Goal: Task Accomplishment & Management: Manage account settings

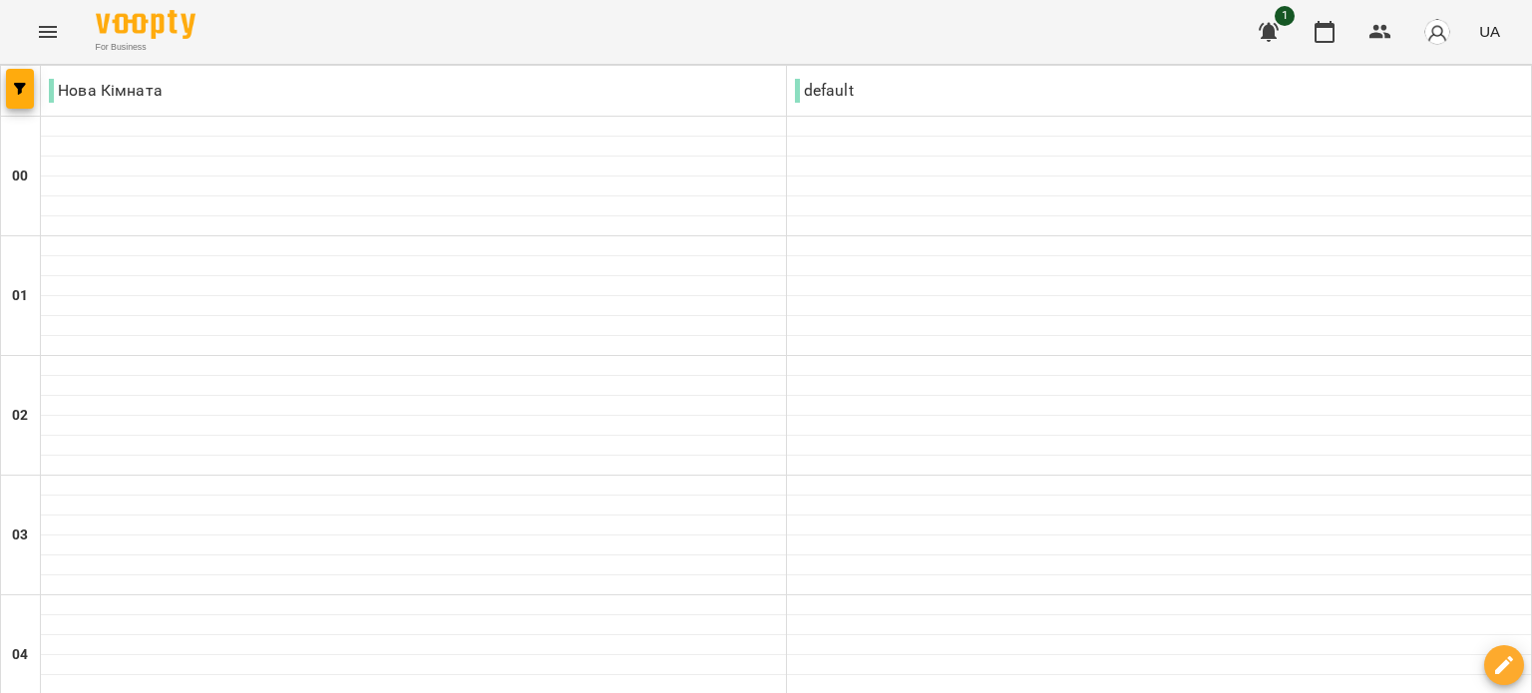
scroll to position [2008, 0]
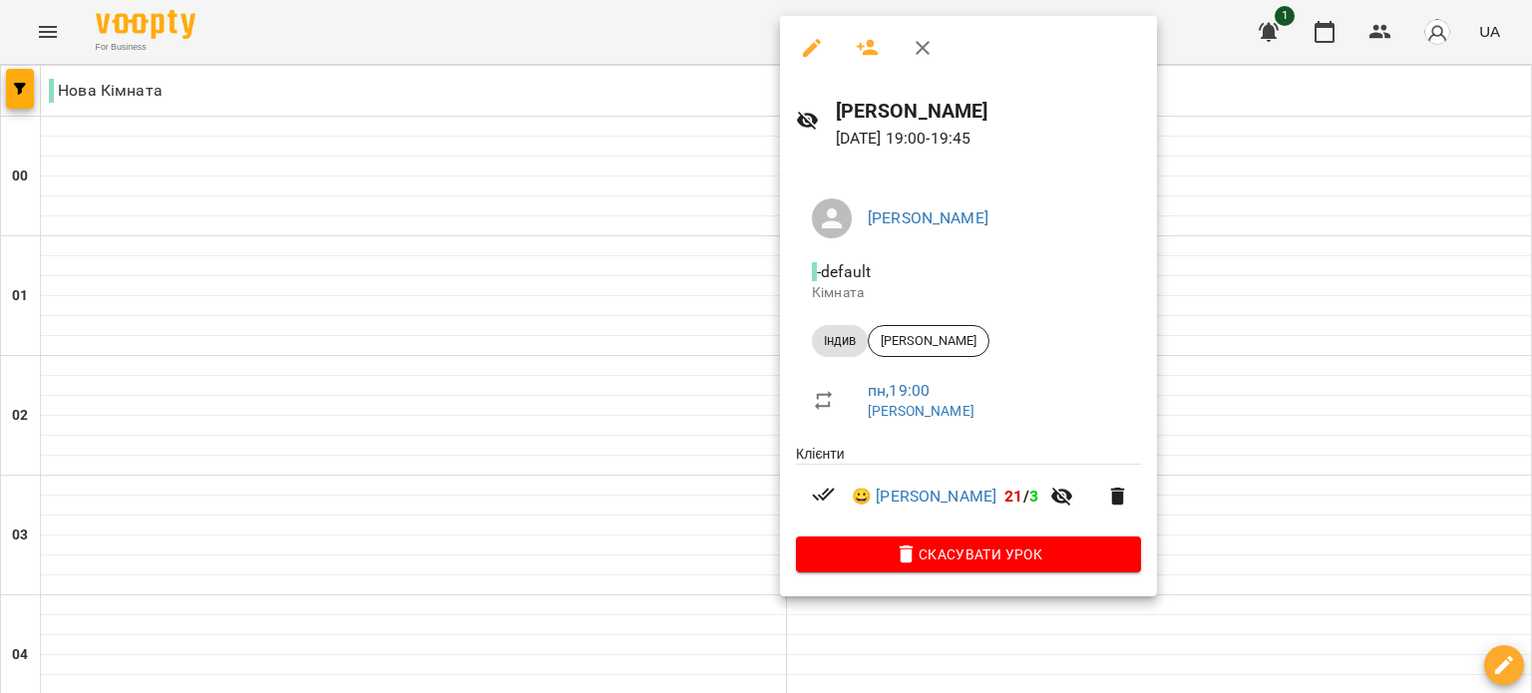
click at [662, 489] on div at bounding box center [766, 346] width 1532 height 693
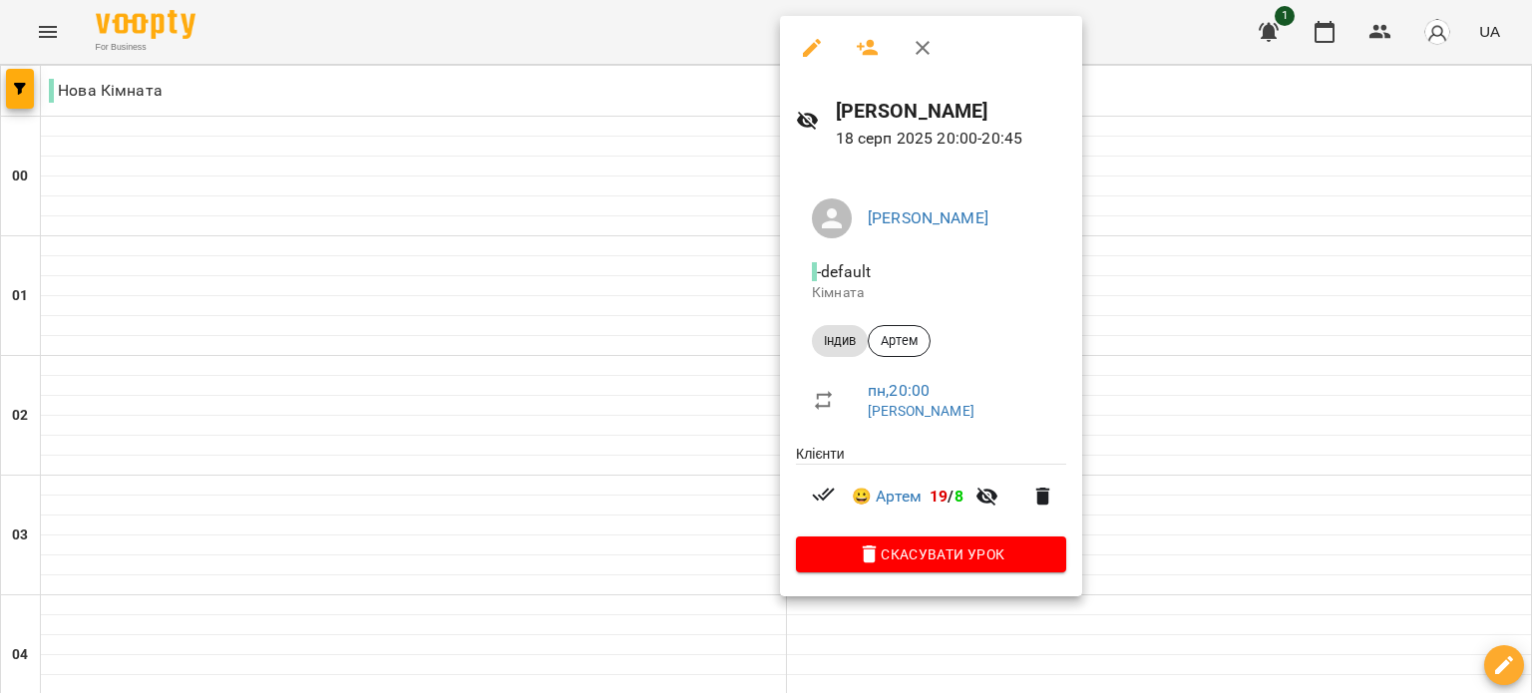
click at [668, 450] on div at bounding box center [766, 346] width 1532 height 693
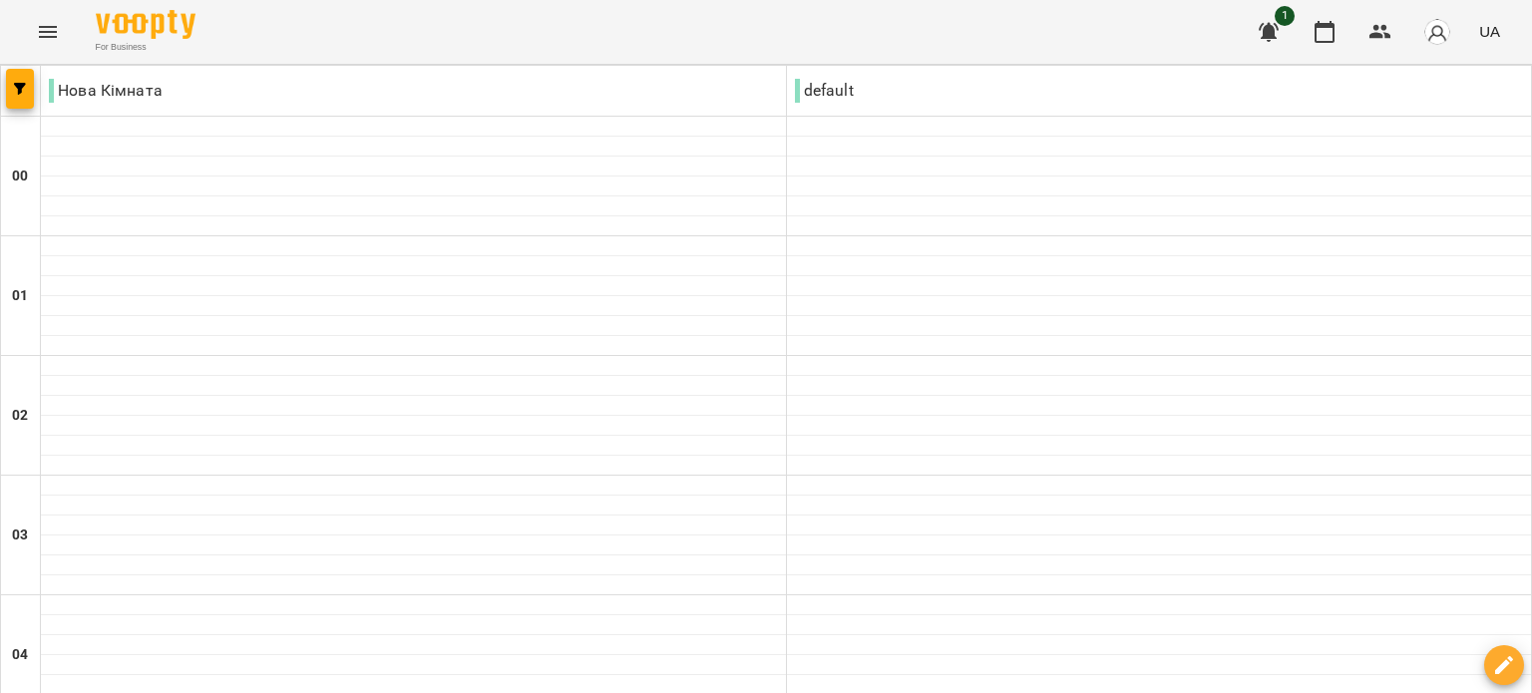
scroll to position [2208, 0]
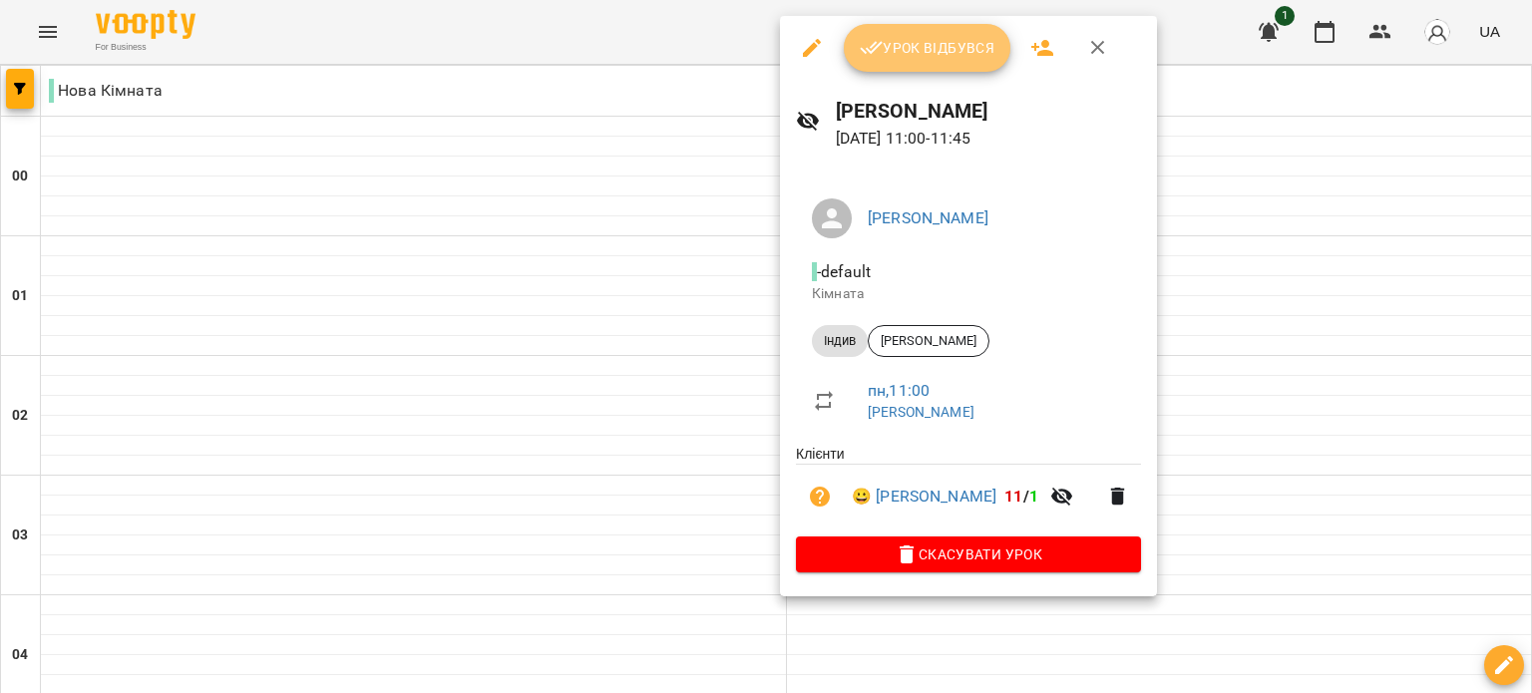
click at [923, 50] on span "Урок відбувся" at bounding box center [928, 48] width 136 height 24
